Goal: Transaction & Acquisition: Purchase product/service

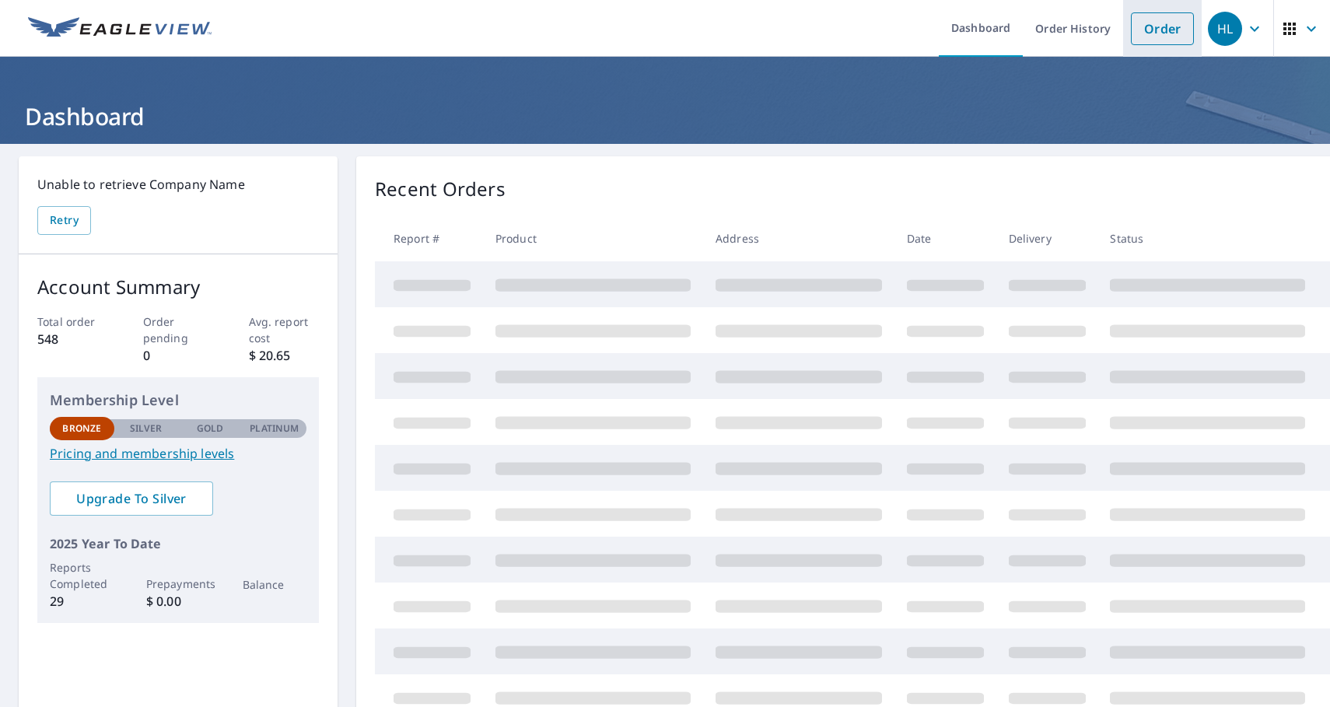
click at [1174, 22] on link "Order" at bounding box center [1162, 28] width 63 height 33
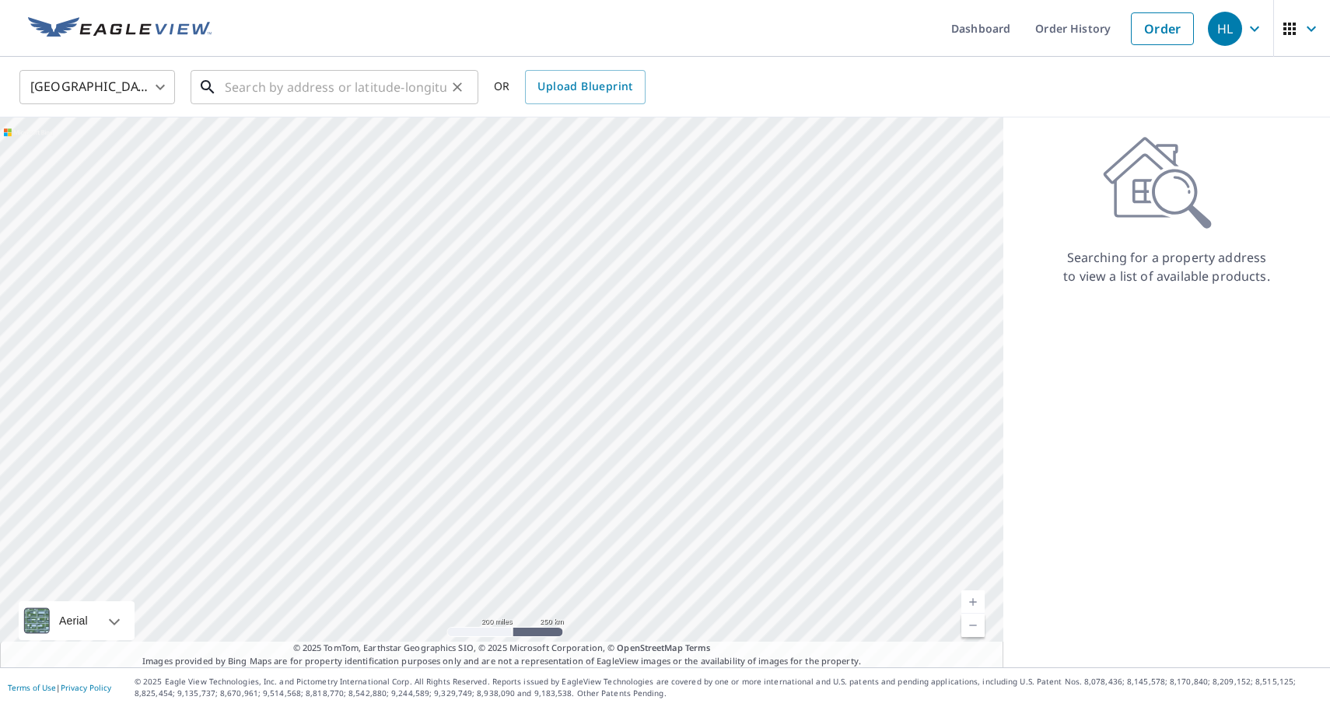
click at [373, 89] on input "text" at bounding box center [336, 87] width 222 height 44
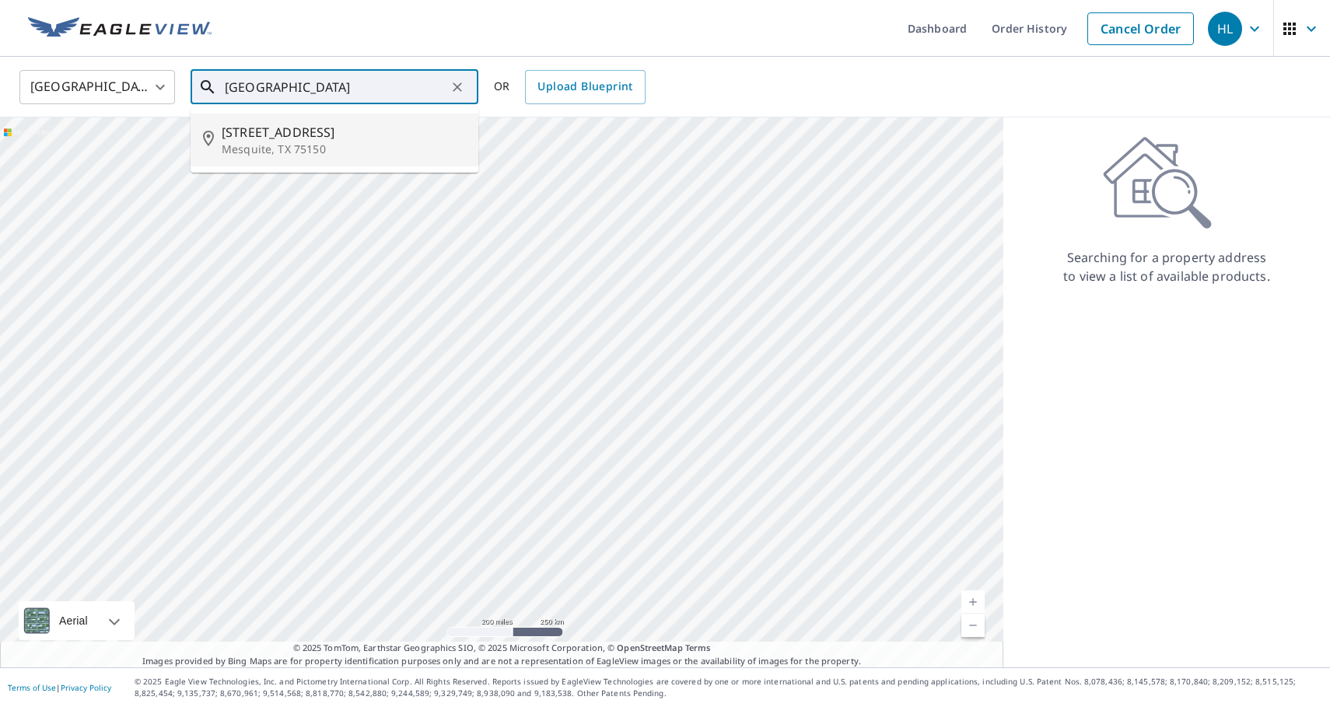
click at [343, 135] on span "[STREET_ADDRESS]" at bounding box center [344, 132] width 244 height 19
type input "[STREET_ADDRESS]"
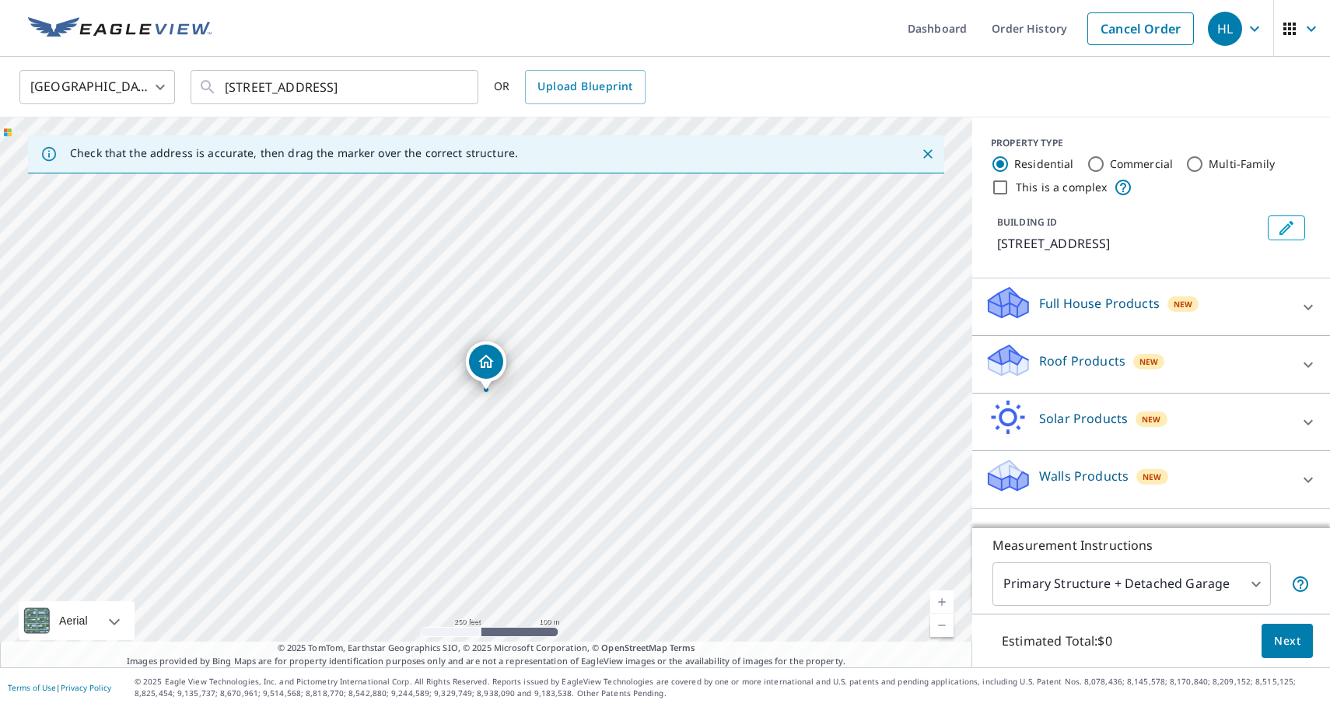
click at [1209, 356] on div "Roof Products New" at bounding box center [1137, 364] width 305 height 44
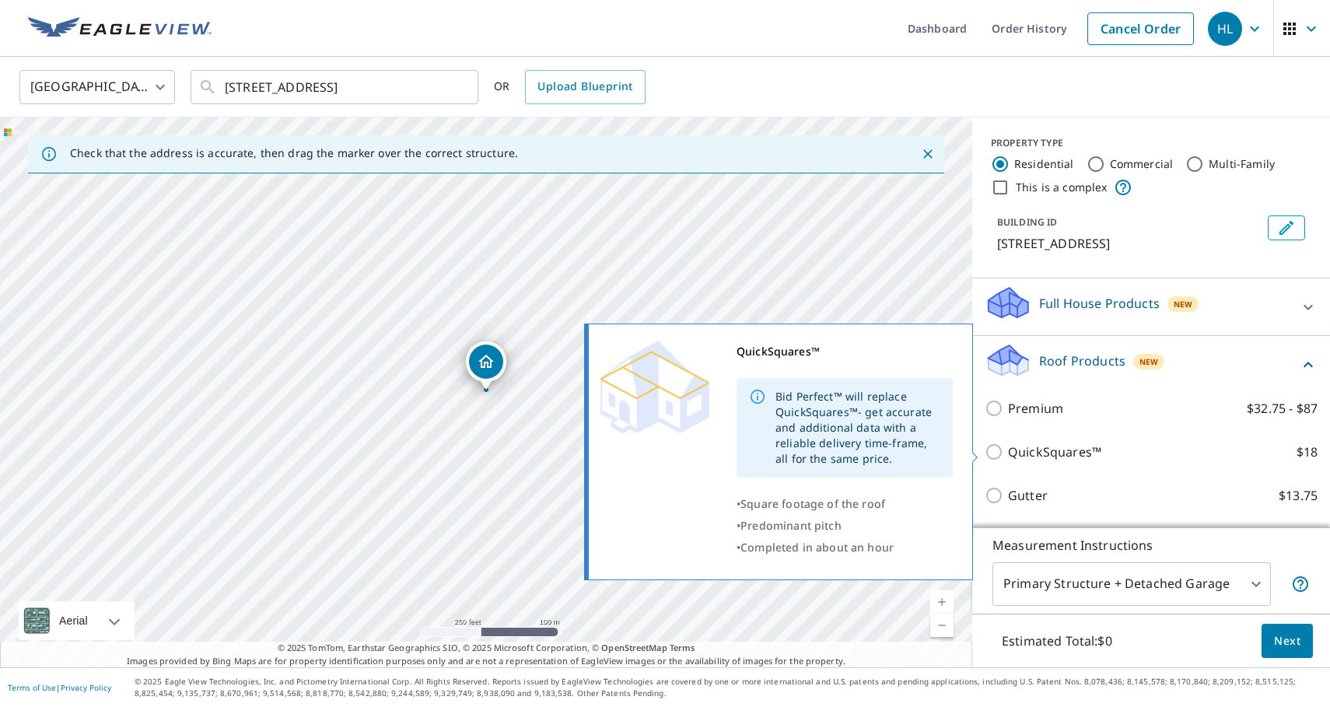
click at [988, 449] on input "QuickSquares™ $18" at bounding box center [996, 452] width 23 height 19
checkbox input "true"
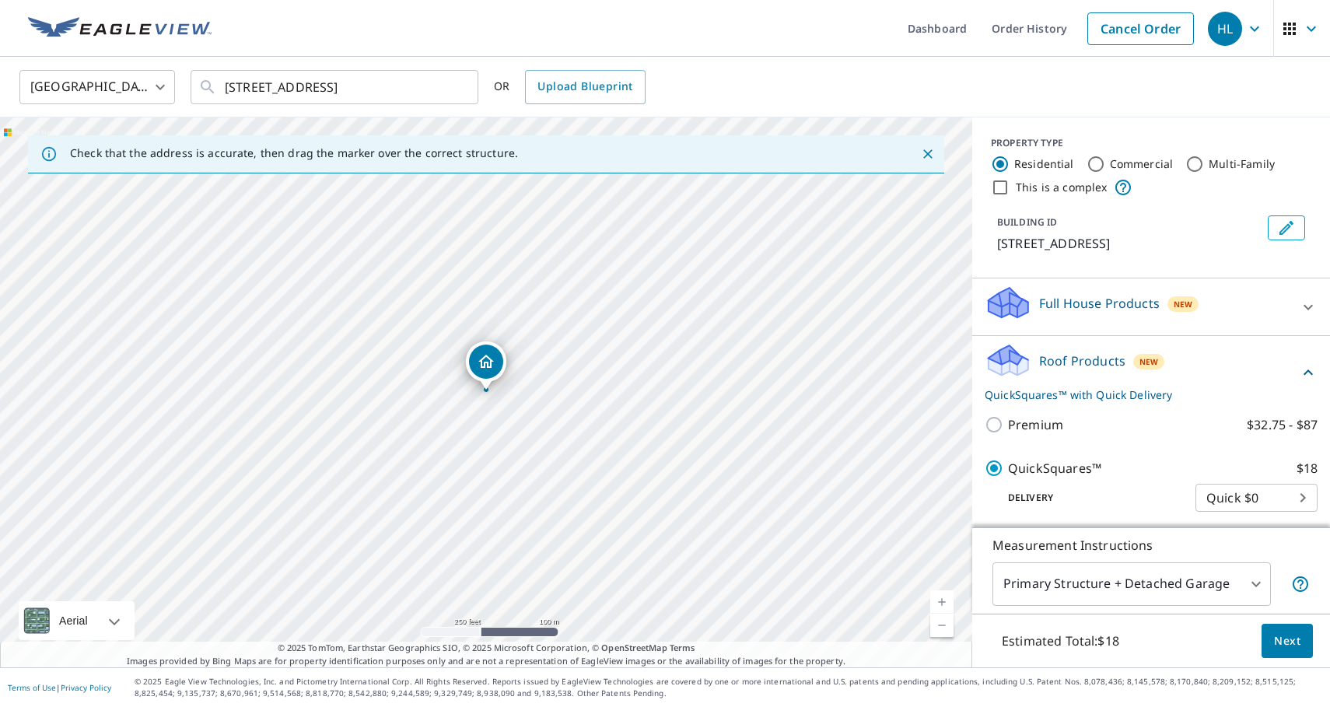
click at [1285, 632] on span "Next" at bounding box center [1287, 641] width 26 height 19
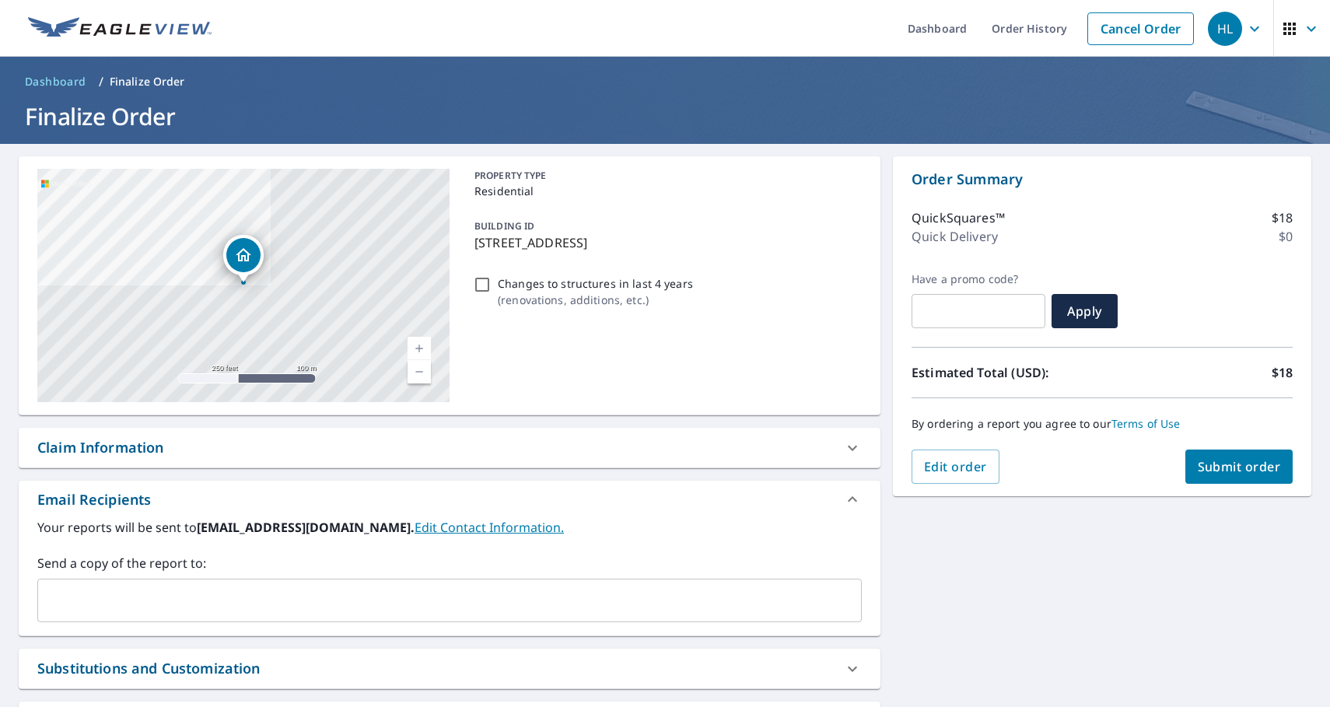
click at [1201, 468] on span "Submit order" at bounding box center [1239, 466] width 83 height 17
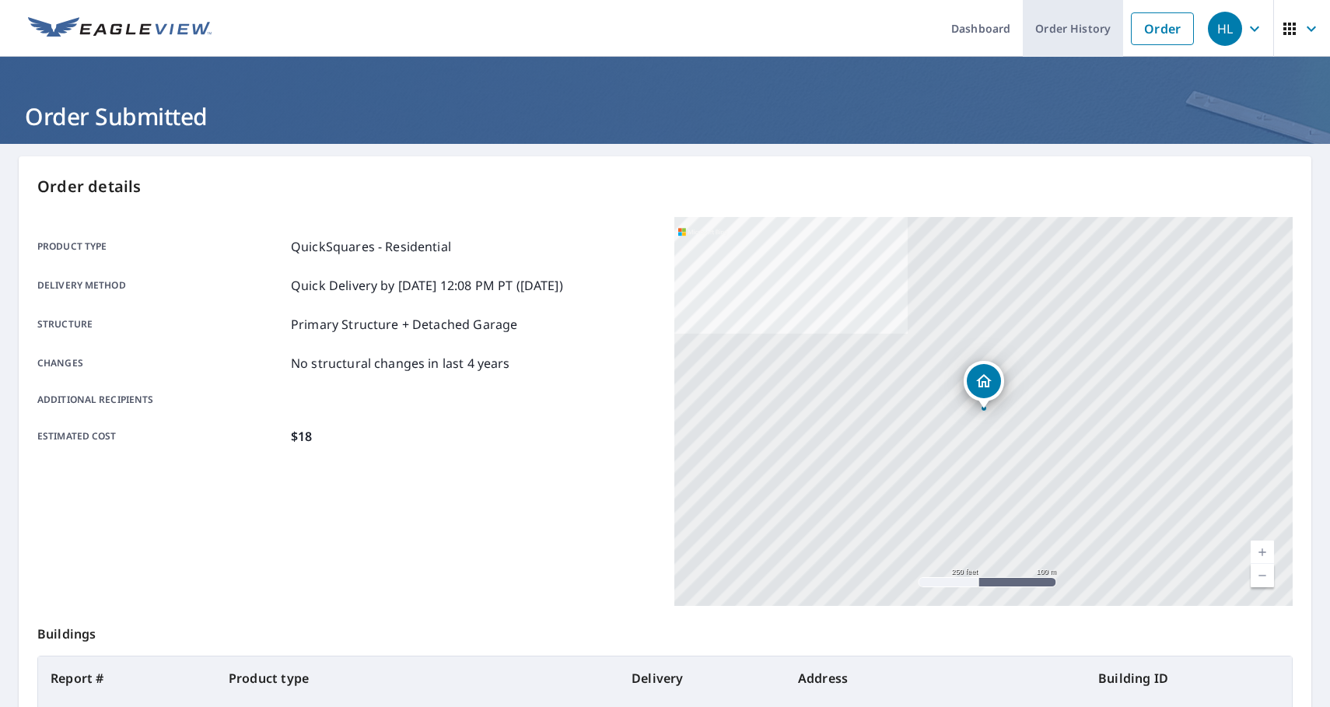
click at [1057, 44] on link "Order History" at bounding box center [1073, 28] width 100 height 57
